Goal: Information Seeking & Learning: Check status

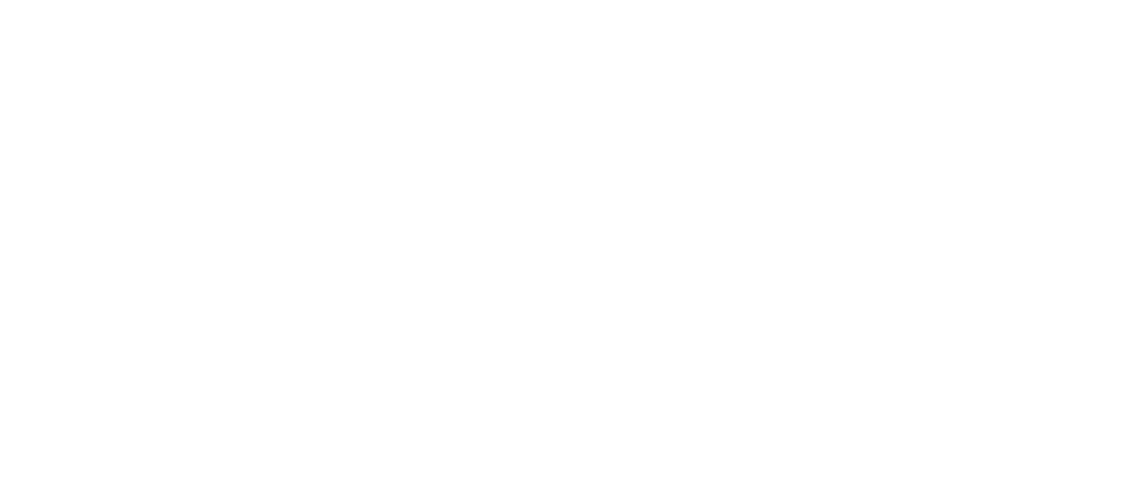
select select
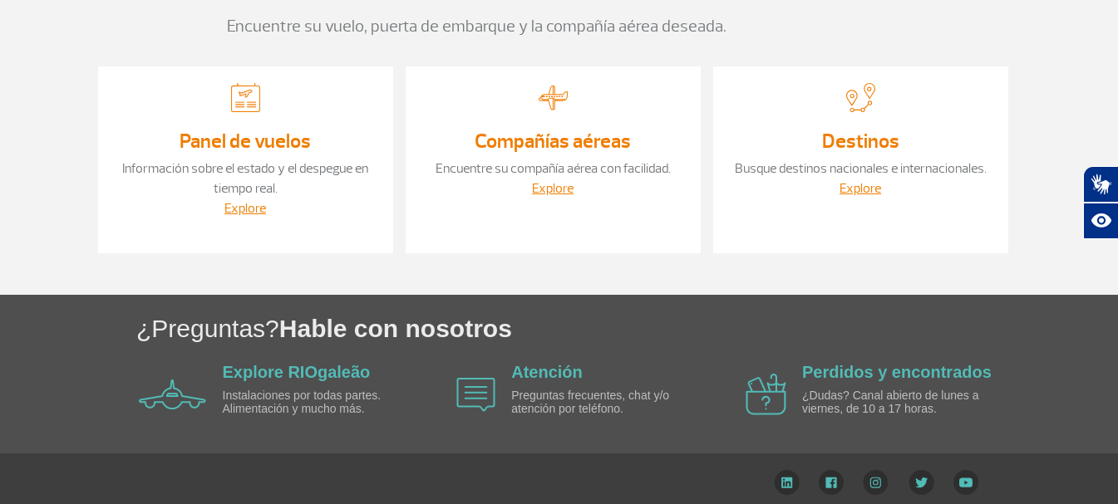
scroll to position [166, 0]
click at [244, 214] on link "Explore" at bounding box center [245, 207] width 42 height 17
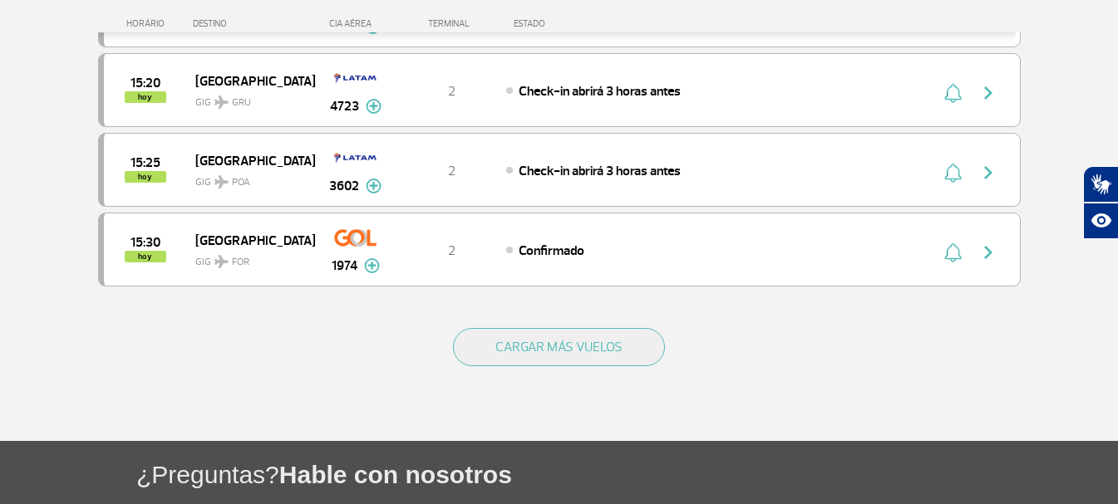
scroll to position [1662, 0]
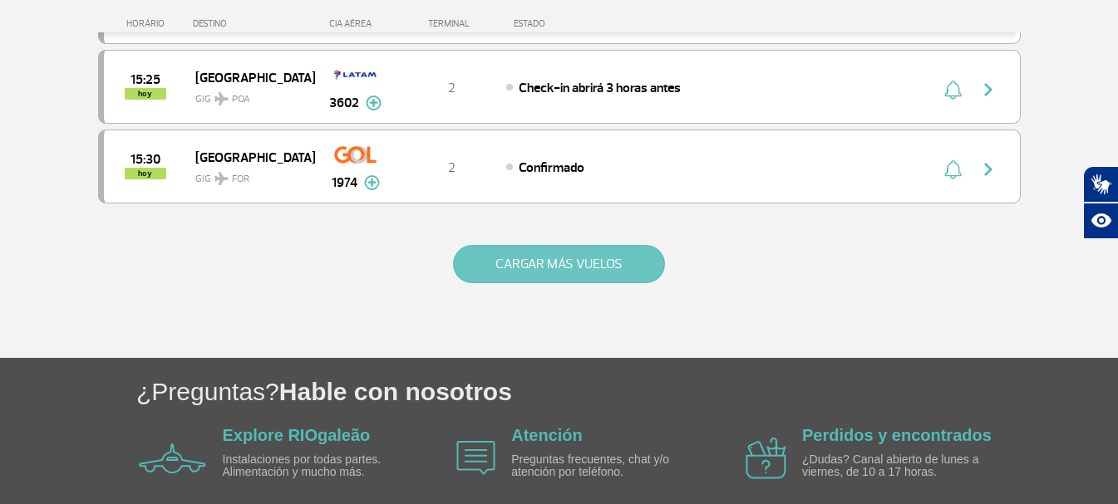
click at [524, 246] on button "CARGAR MÁS VUELOS" at bounding box center [559, 264] width 212 height 38
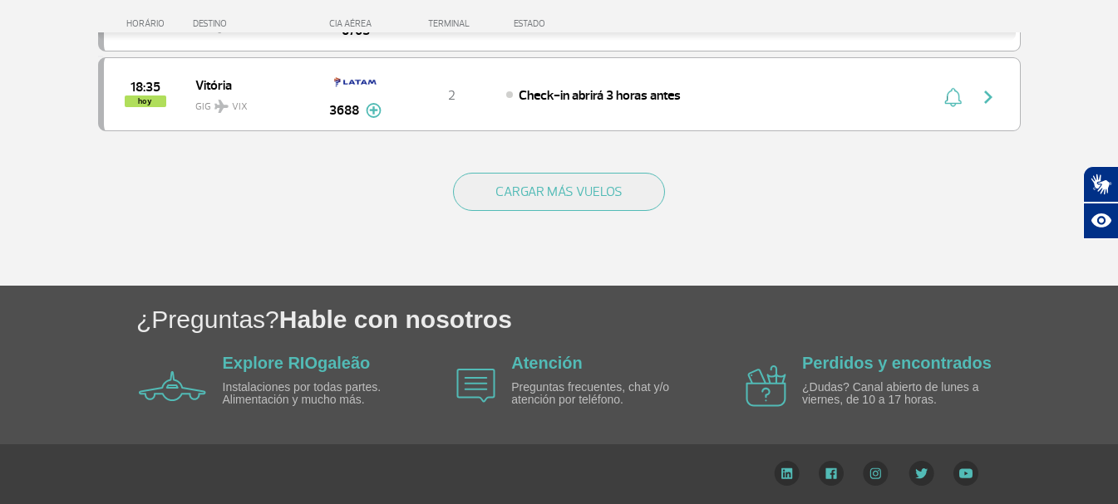
scroll to position [3331, 0]
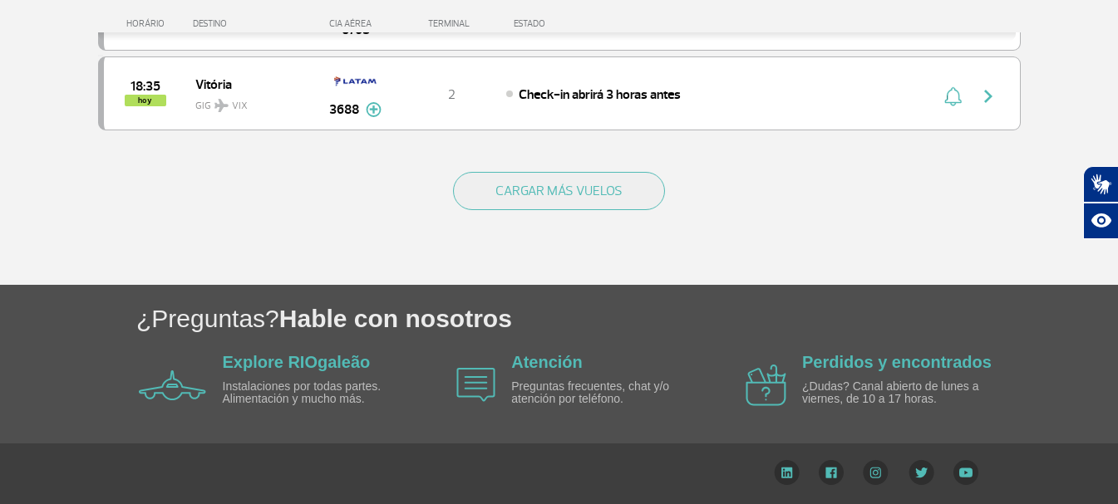
click at [523, 227] on div "CARGAR MÁS VUELOS" at bounding box center [559, 218] width 923 height 134
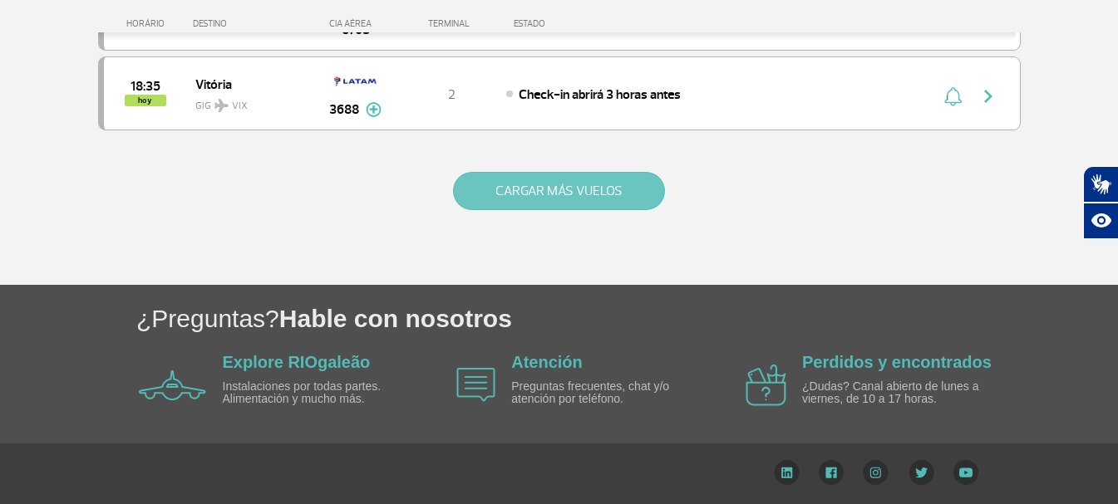
click at [521, 204] on button "CARGAR MÁS VUELOS" at bounding box center [559, 191] width 212 height 38
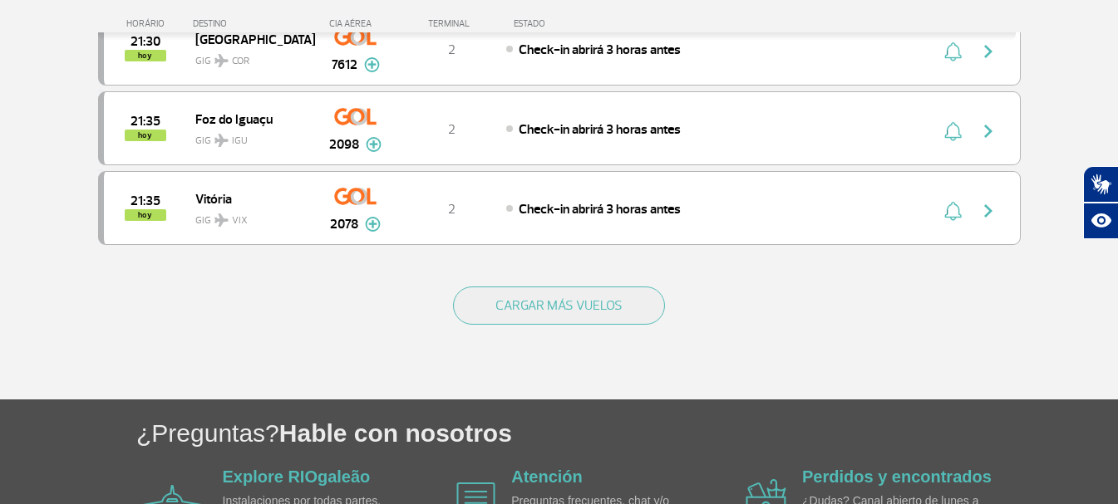
scroll to position [4827, 0]
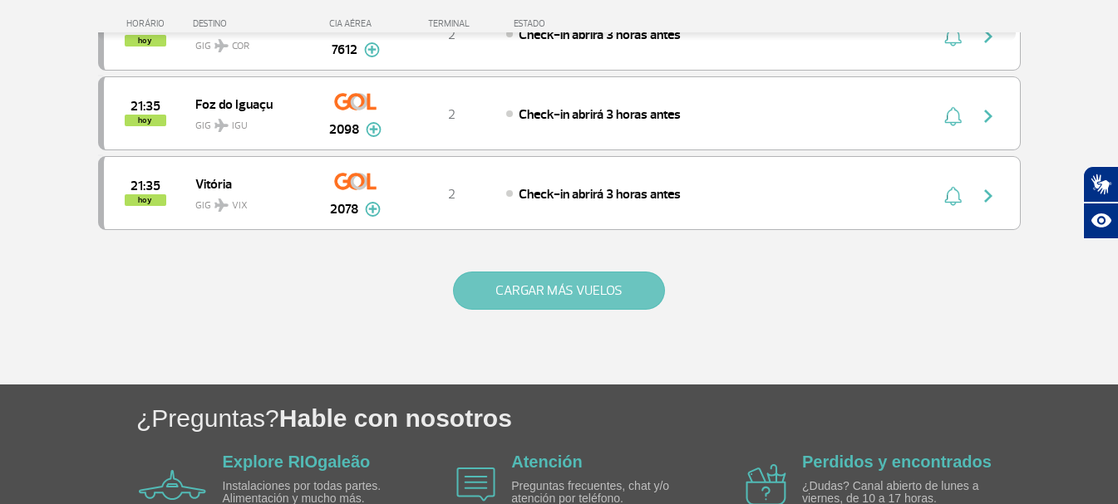
click at [509, 277] on button "CARGAR MÁS VUELOS" at bounding box center [559, 291] width 212 height 38
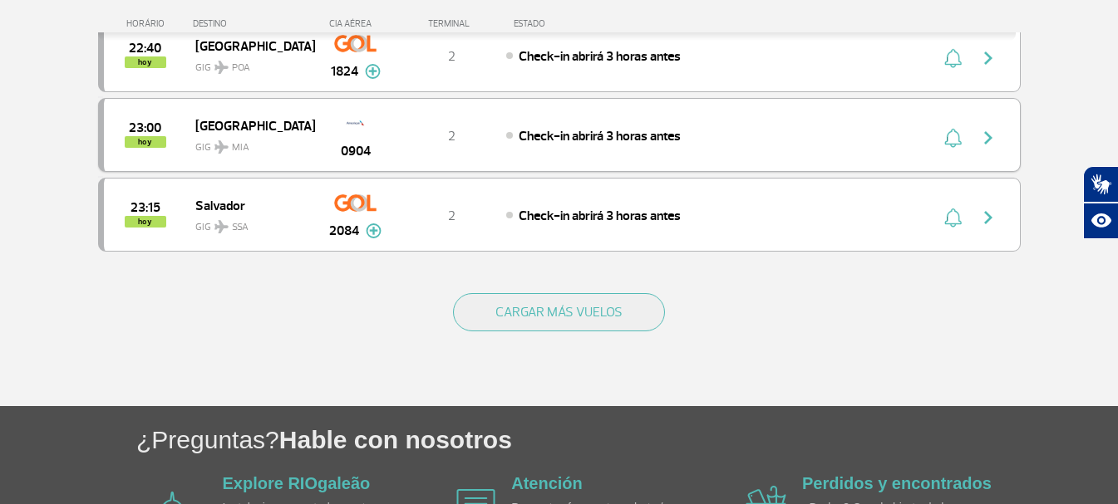
scroll to position [6406, 0]
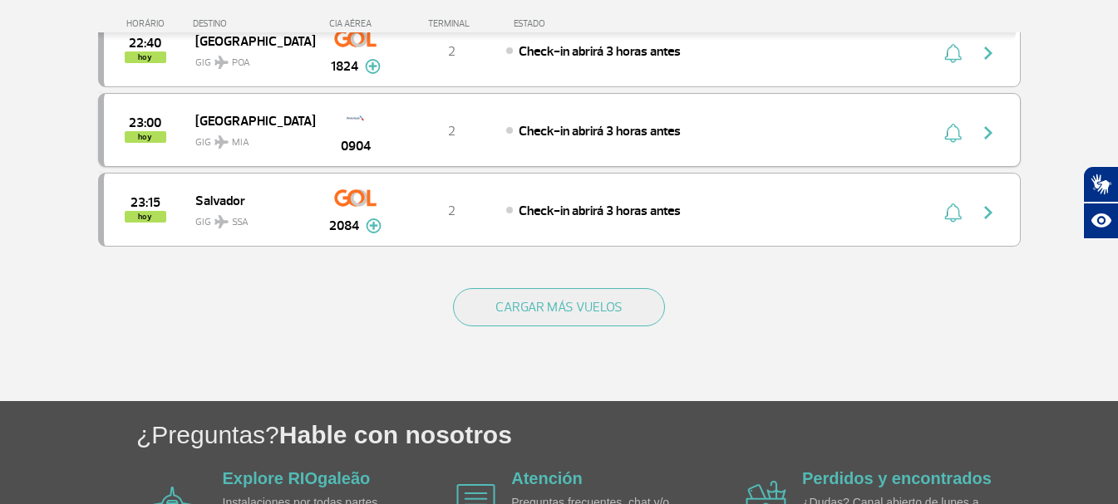
click at [571, 306] on button "CARGAR MÁS VUELOS" at bounding box center [559, 307] width 212 height 38
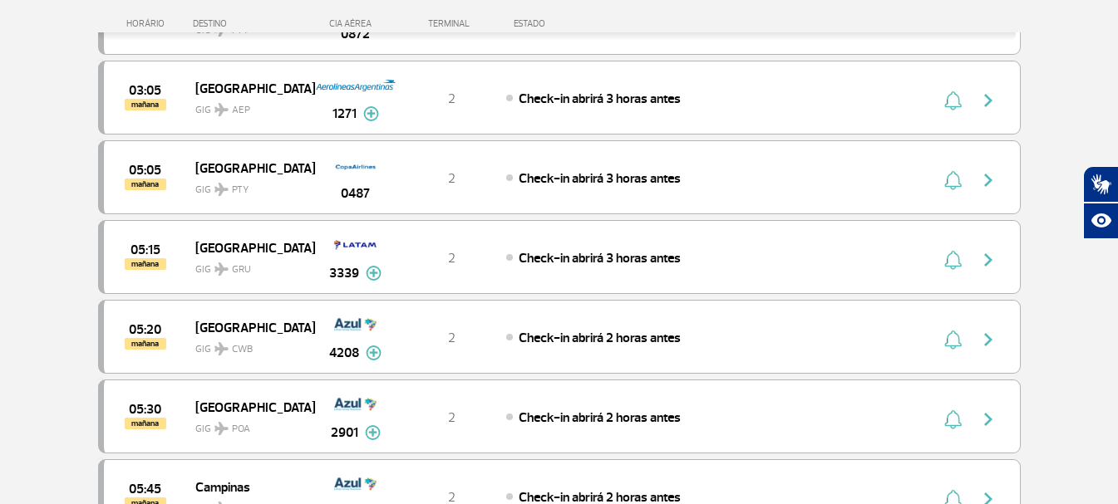
scroll to position [7071, 0]
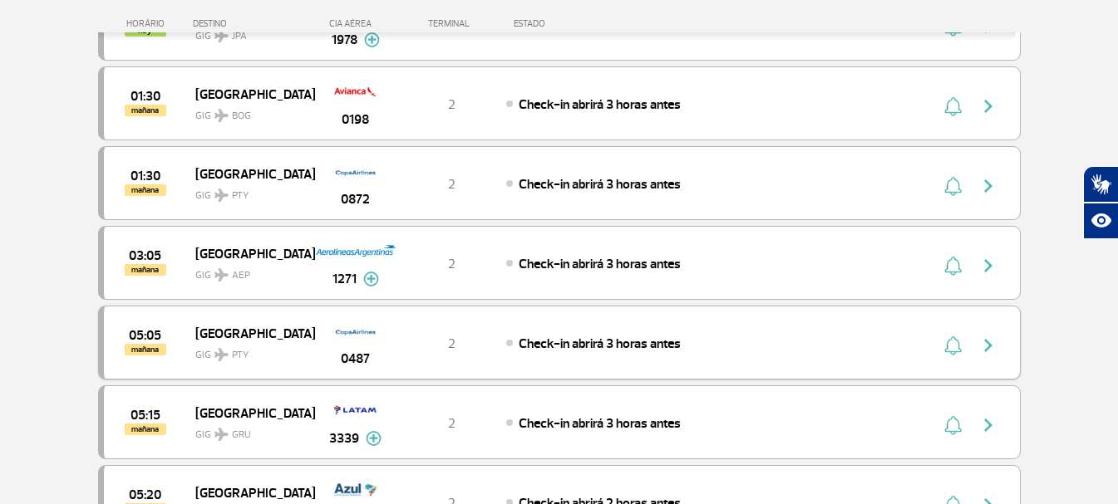
click at [236, 344] on span "GIG PTY" at bounding box center [248, 351] width 106 height 24
